Goal: Navigation & Orientation: Go to known website

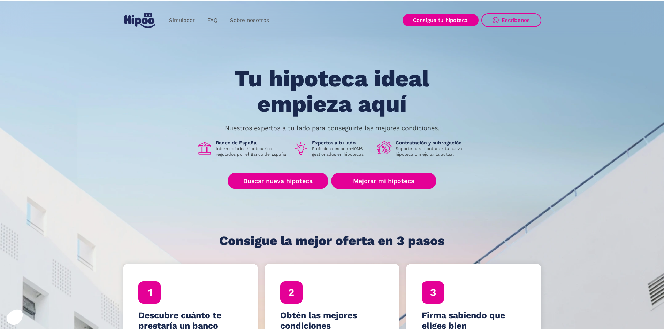
click at [133, 18] on img "home" at bounding box center [139, 20] width 31 height 15
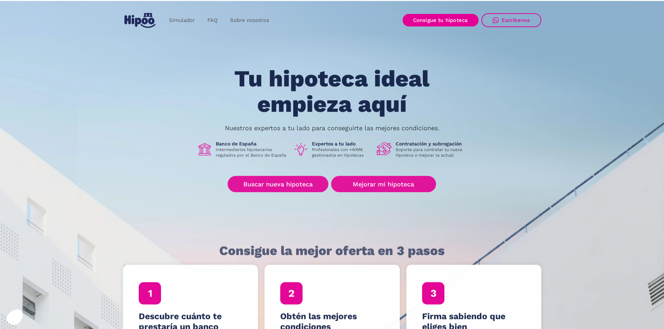
click at [137, 18] on img "home" at bounding box center [139, 20] width 31 height 15
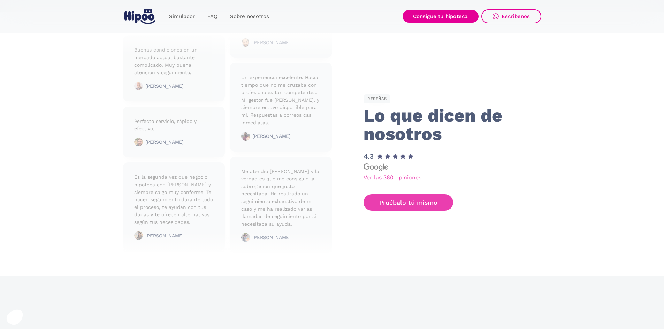
scroll to position [1728, 0]
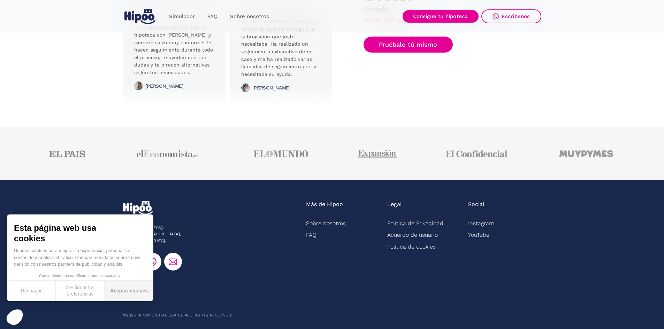
click at [135, 291] on button "Aceptar cookies" at bounding box center [129, 291] width 49 height 21
